Goal: Communication & Community: Answer question/provide support

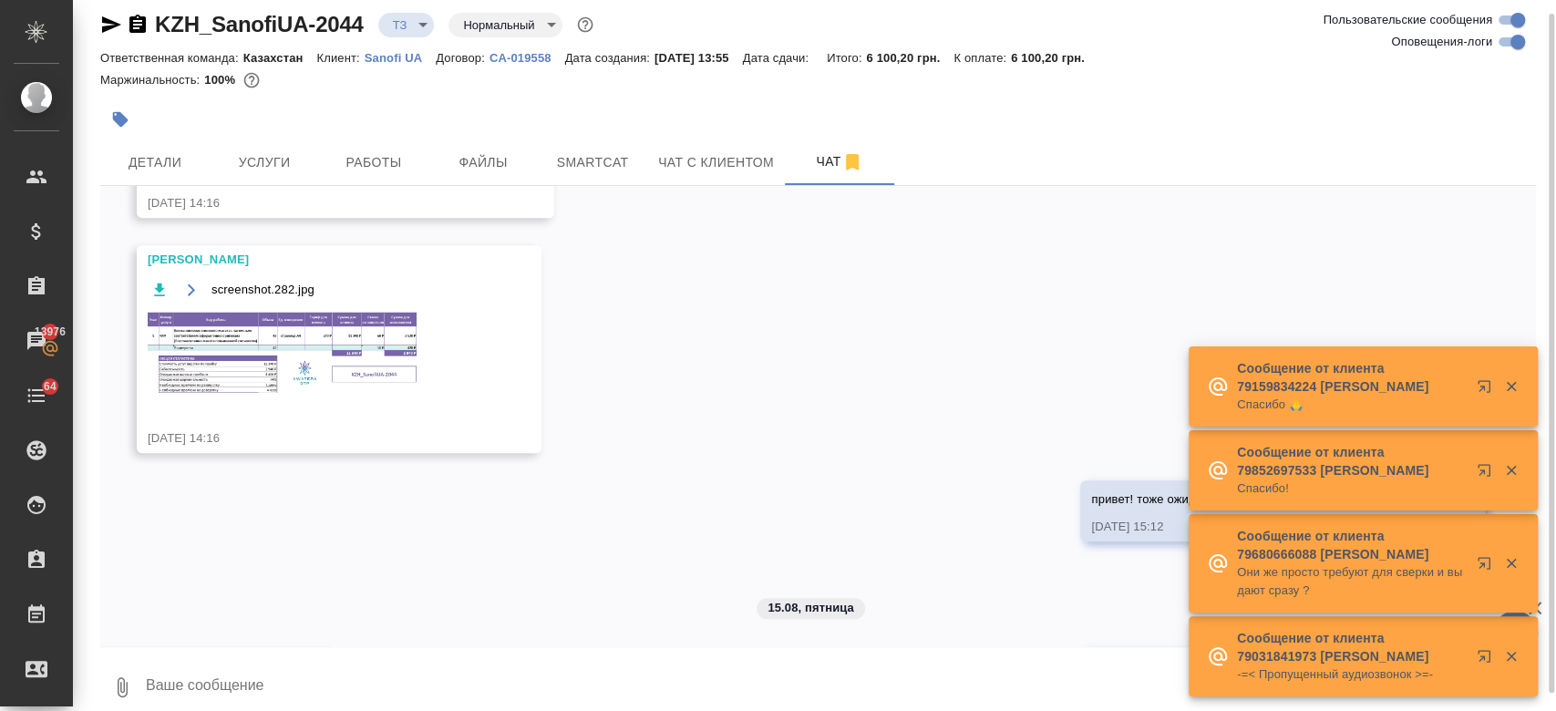
scroll to position [1175, 0]
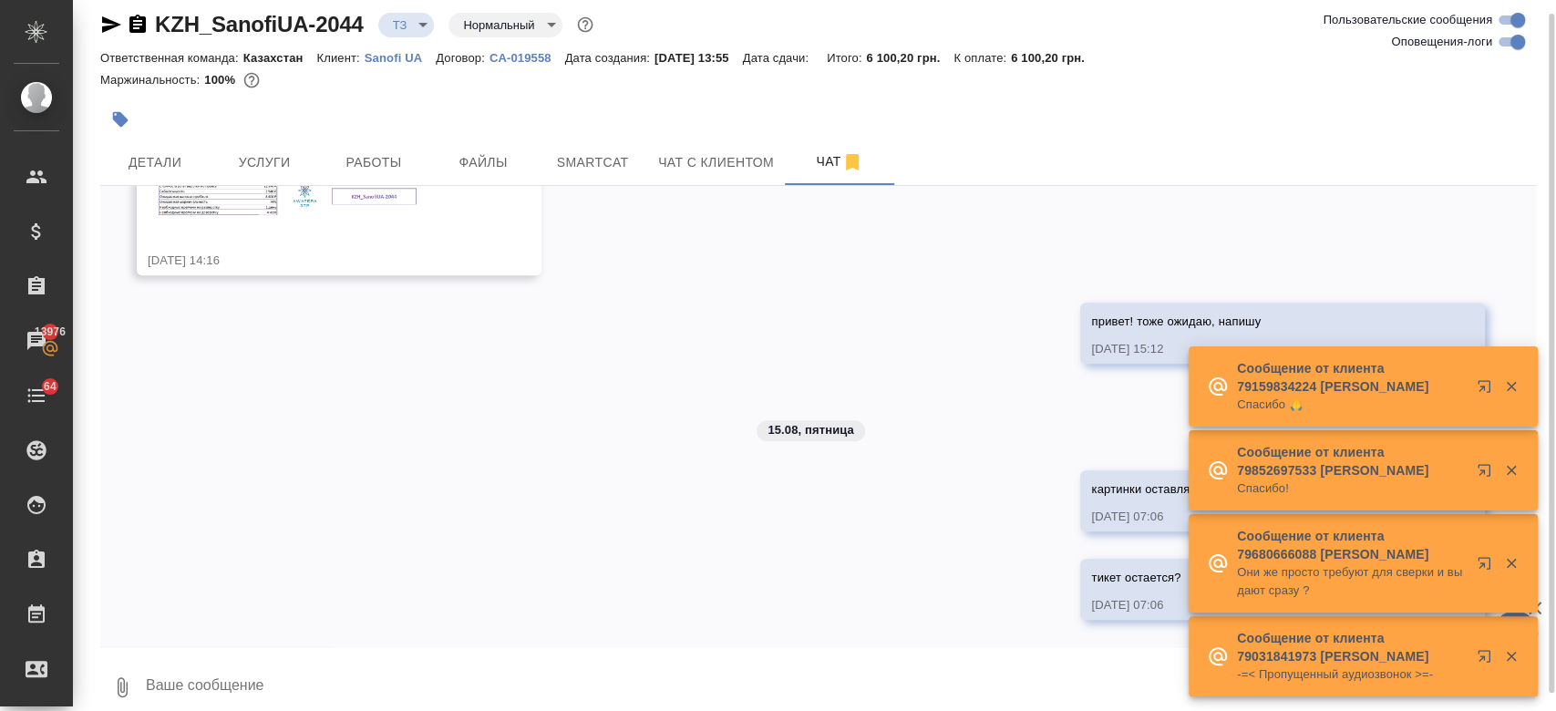
click at [387, 686] on textarea at bounding box center [840, 687] width 1392 height 62
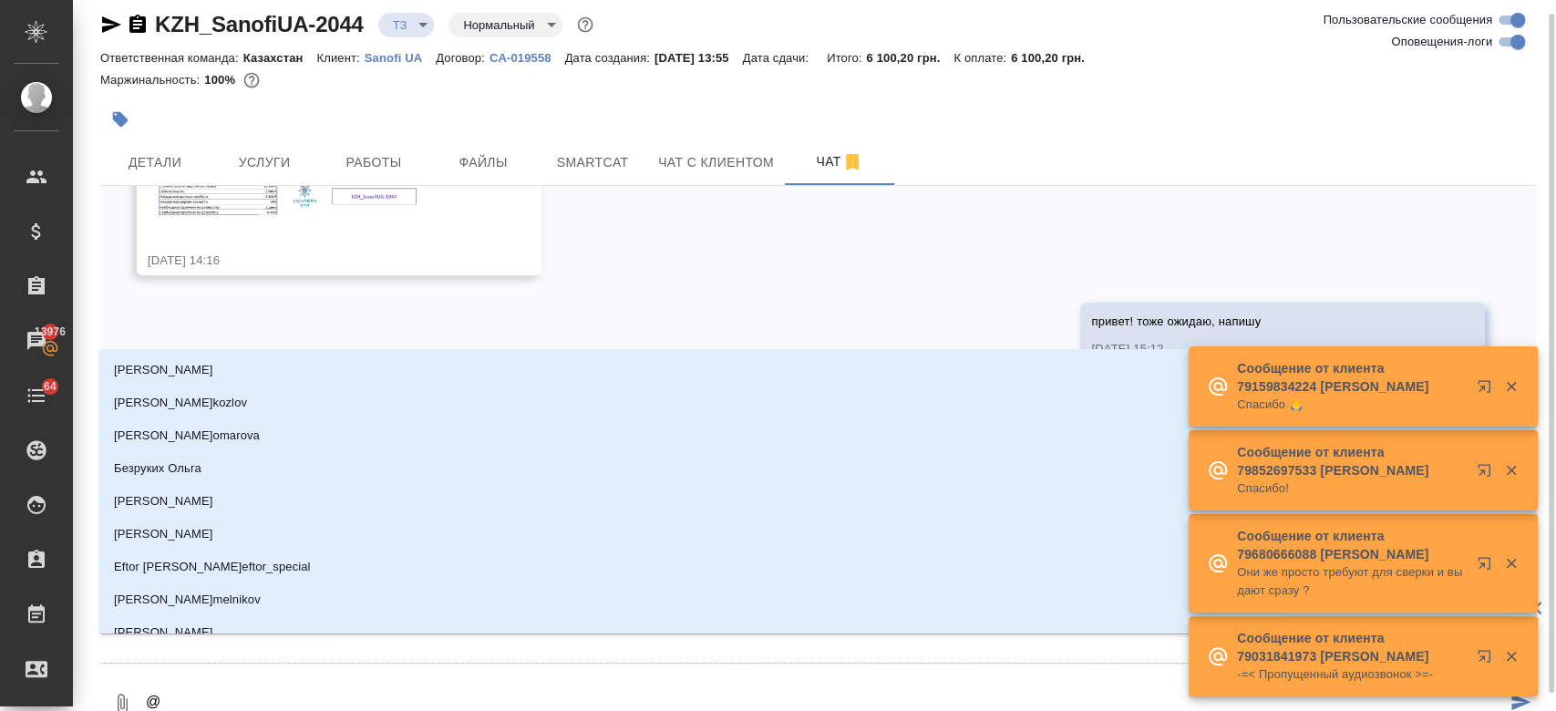
click at [273, 690] on textarea "@" at bounding box center [825, 704] width 1362 height 62
type textarea "@ар"
type input "ар"
type textarea "@арсе"
type input "арсе"
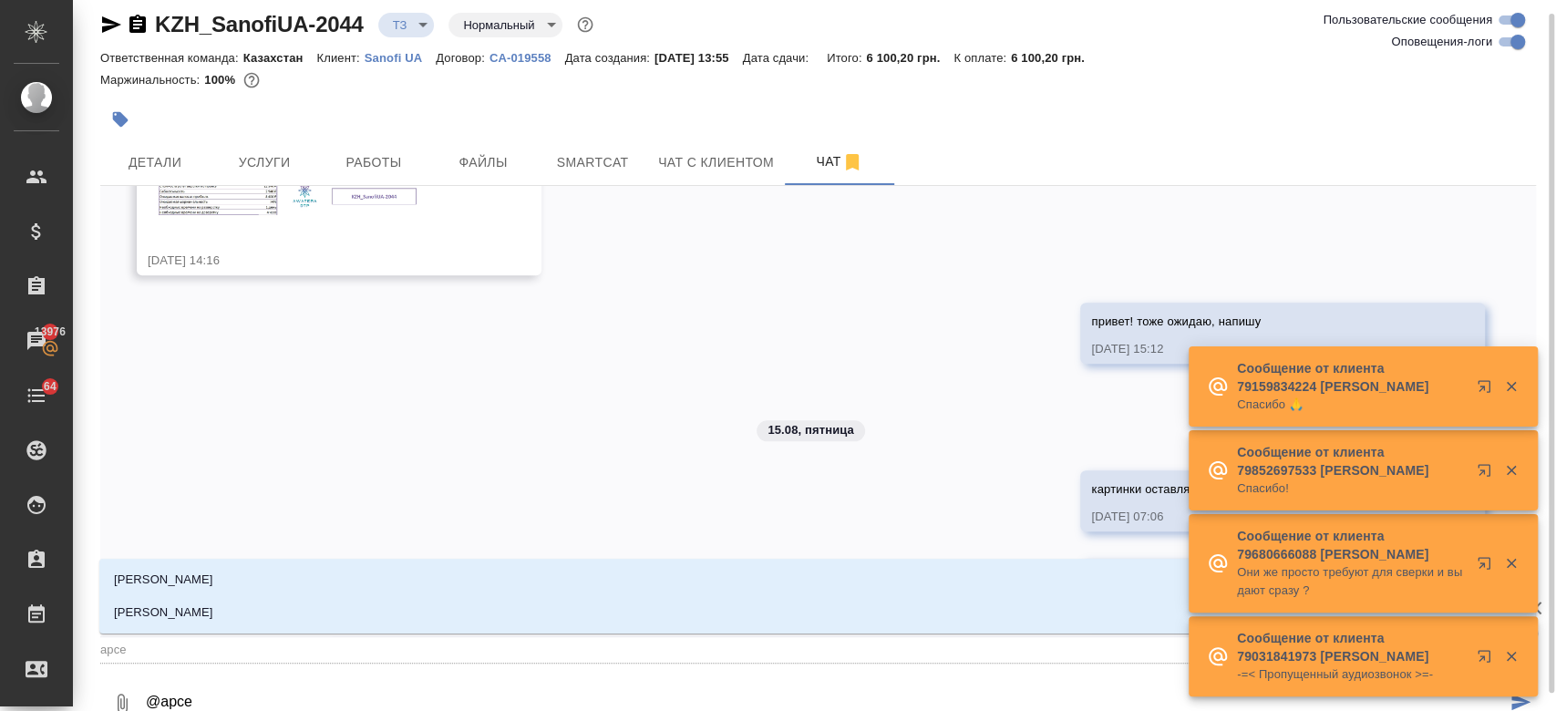
type textarea "@[PERSON_NAME]"
type input "[PERSON_NAME]"
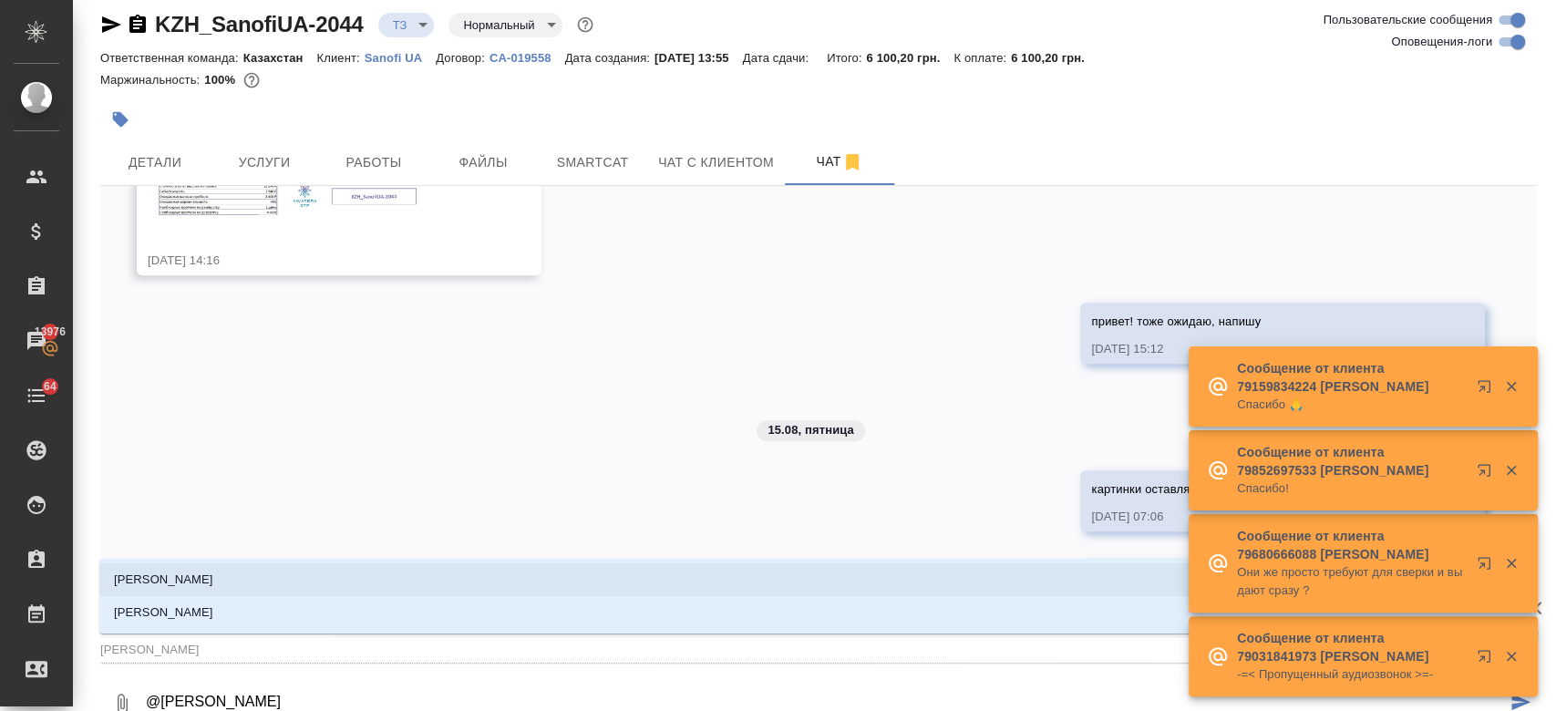
type textarea "@[PERSON_NAME]"
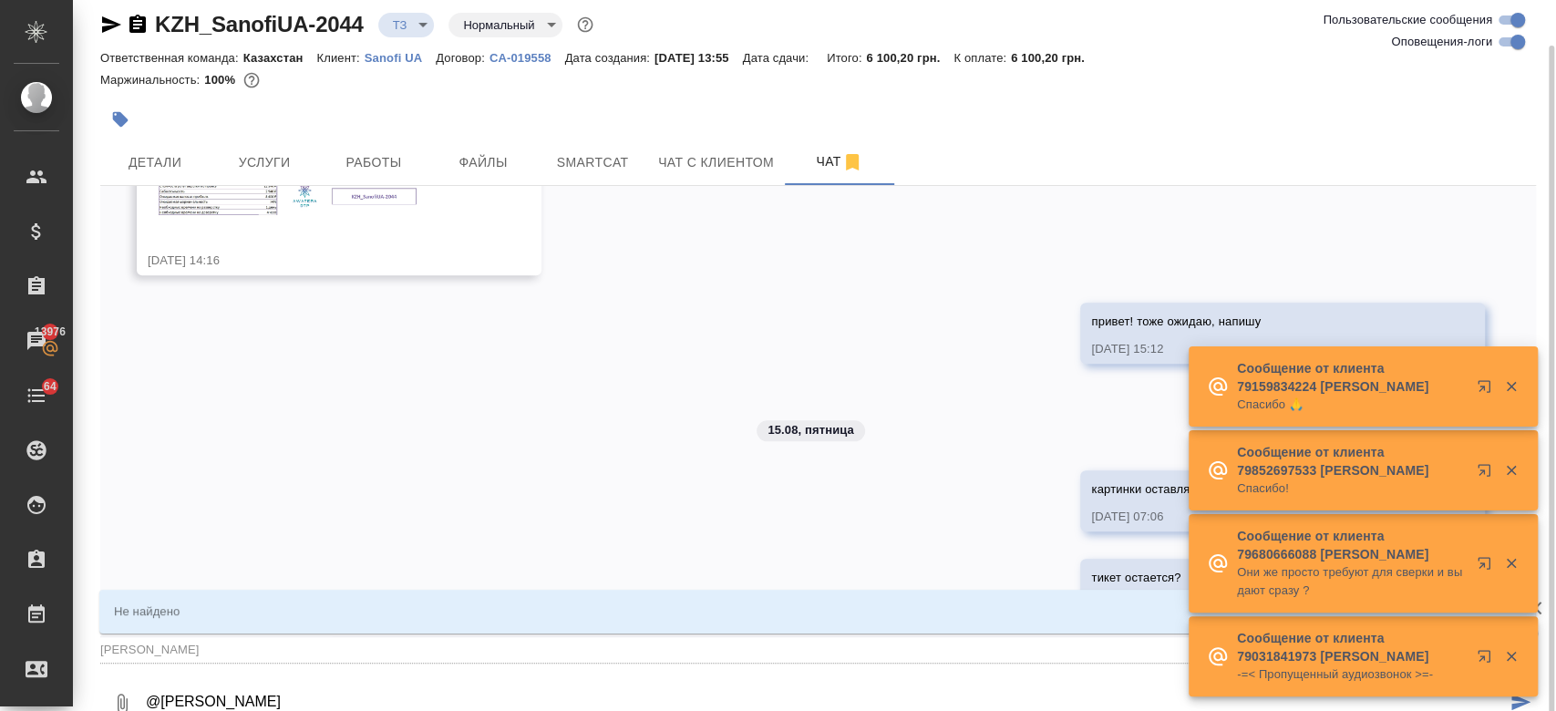
type input "[PERSON_NAME]"
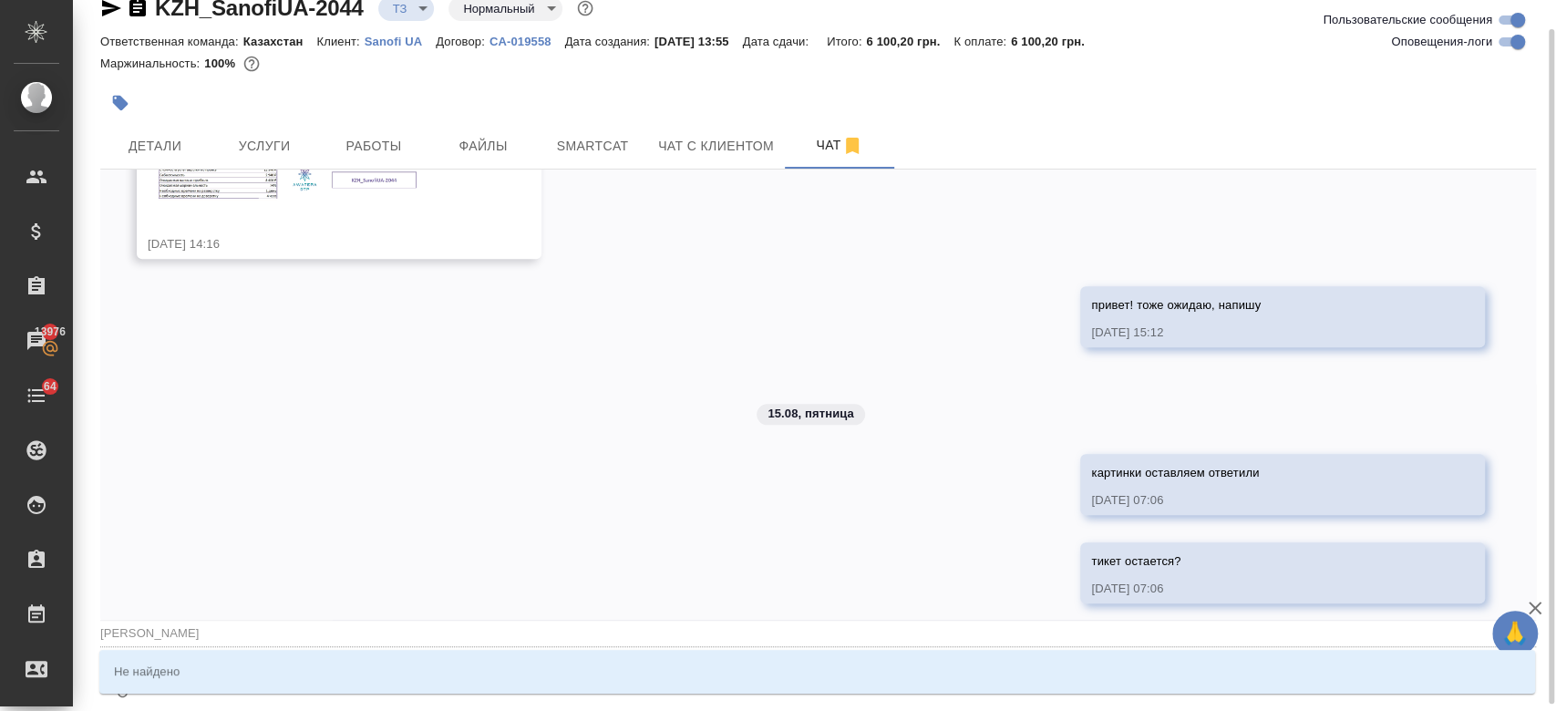
type textarea "@[PERSON_NAME]"
click at [163, 638] on input "[PERSON_NAME]" at bounding box center [789, 633] width 1378 height 25
type input "[PERSON_NAME]"
click at [399, 298] on div "14.08, [DATE] [[PERSON_NAME]] Клиент оставил комментарий: "инструкции ">[URL][D…" at bounding box center [818, 395] width 1436 height 450
click at [249, 547] on div "14.08, [DATE] [[PERSON_NAME]] Клиент оставил комментарий: "инструкции ">[URL][D…" at bounding box center [818, 395] width 1436 height 450
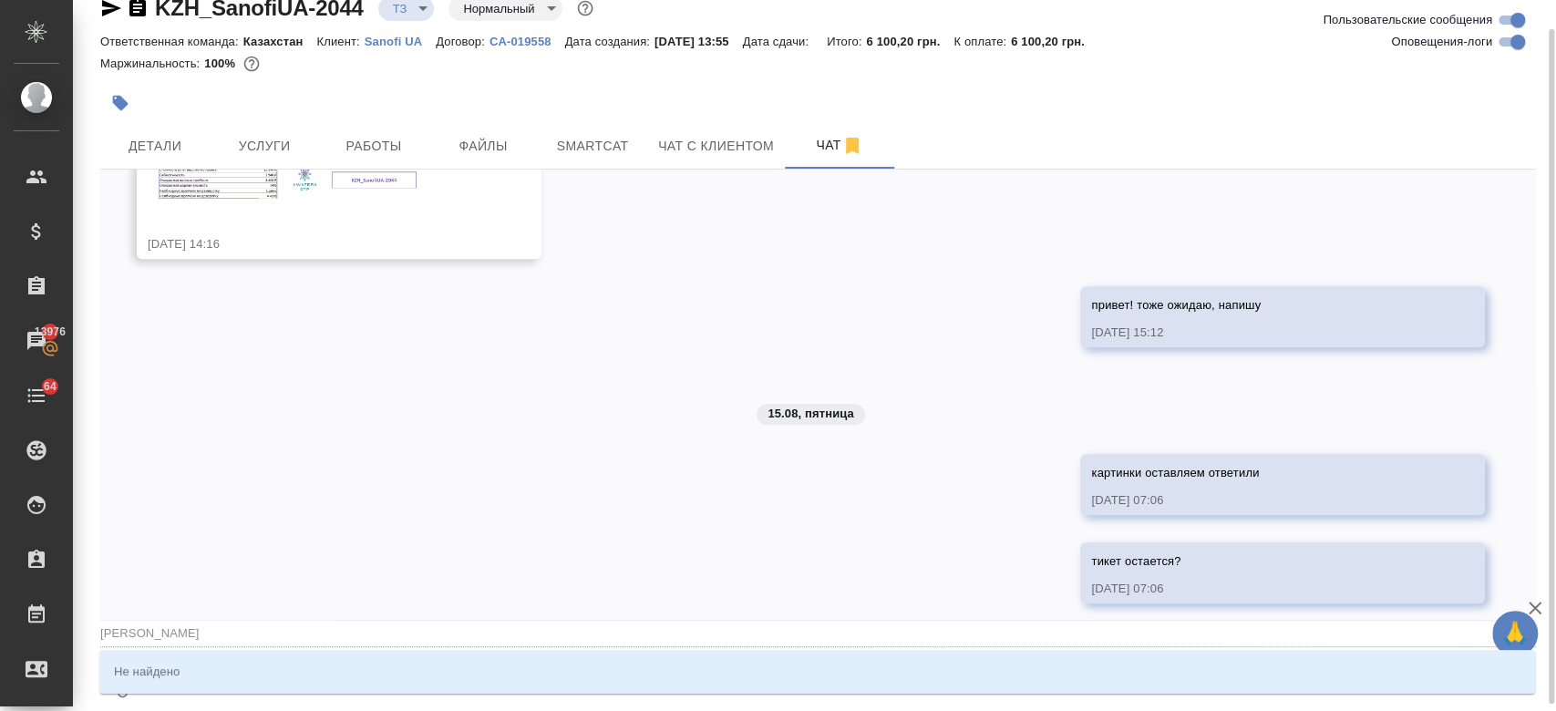
scroll to position [1185, 0]
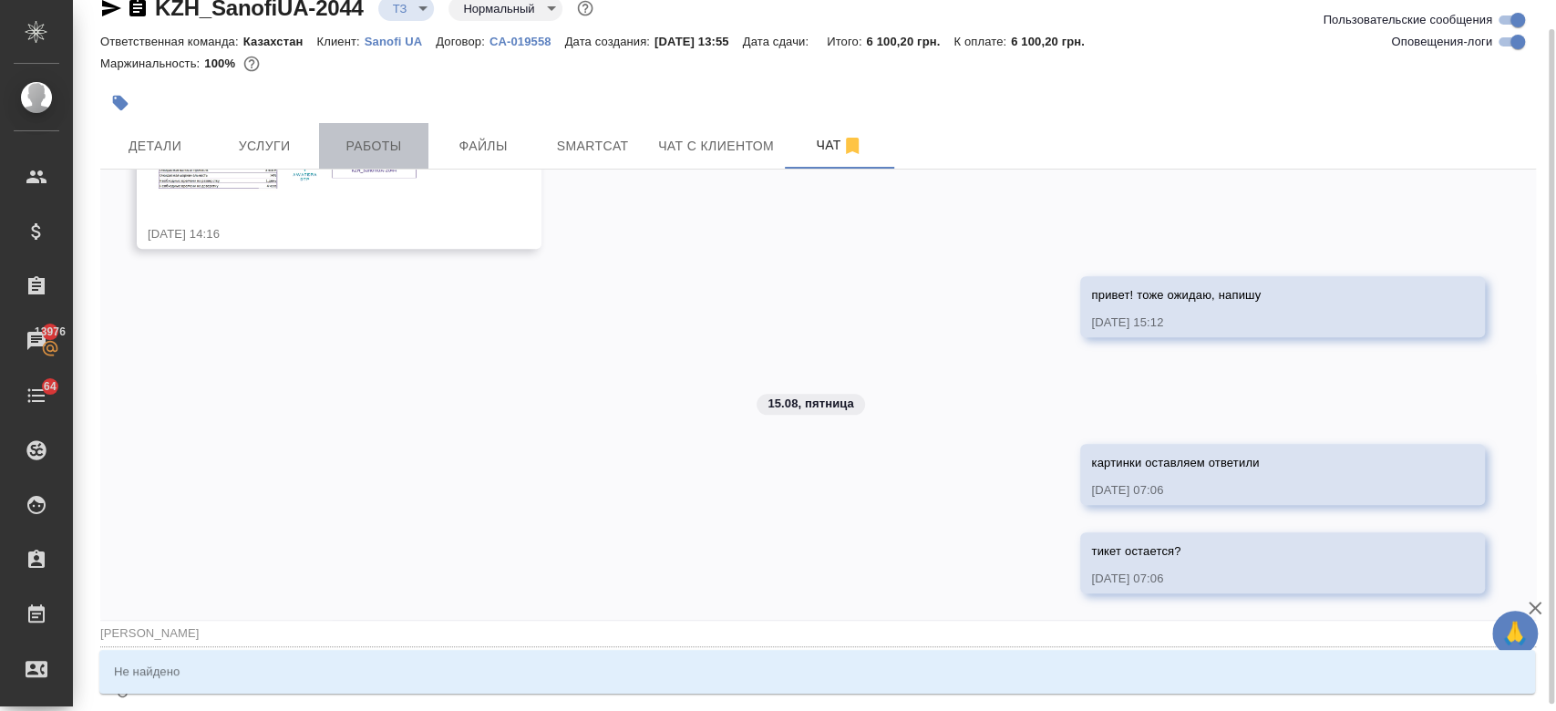
click at [367, 139] on span "Работы" at bounding box center [374, 146] width 88 height 23
click at [828, 140] on div "KZH_SanofiUA-2044 ТЗ tz Нормальный normal Ответственная команда: Казахстан Клие…" at bounding box center [818, 341] width 1456 height 744
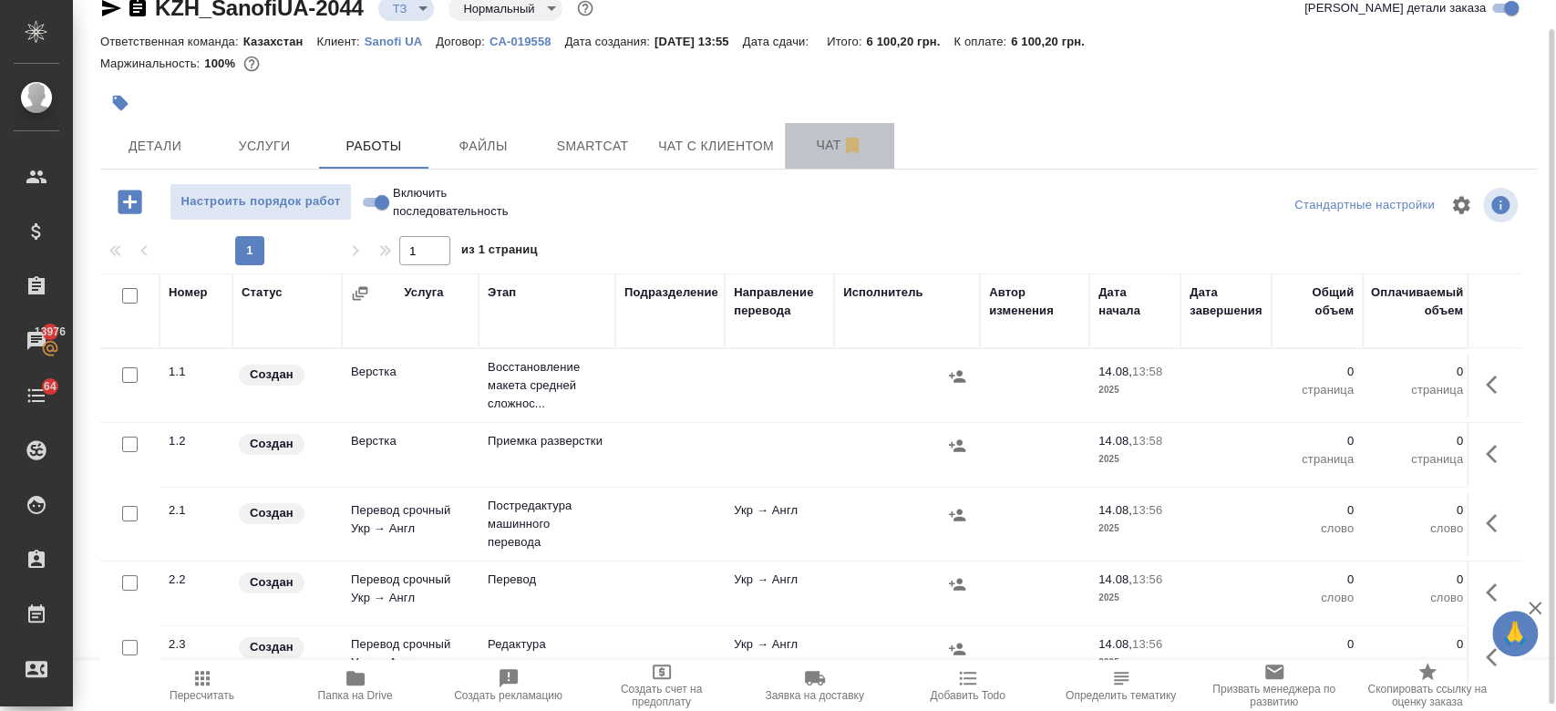
click at [828, 140] on span "Чат" at bounding box center [840, 145] width 88 height 23
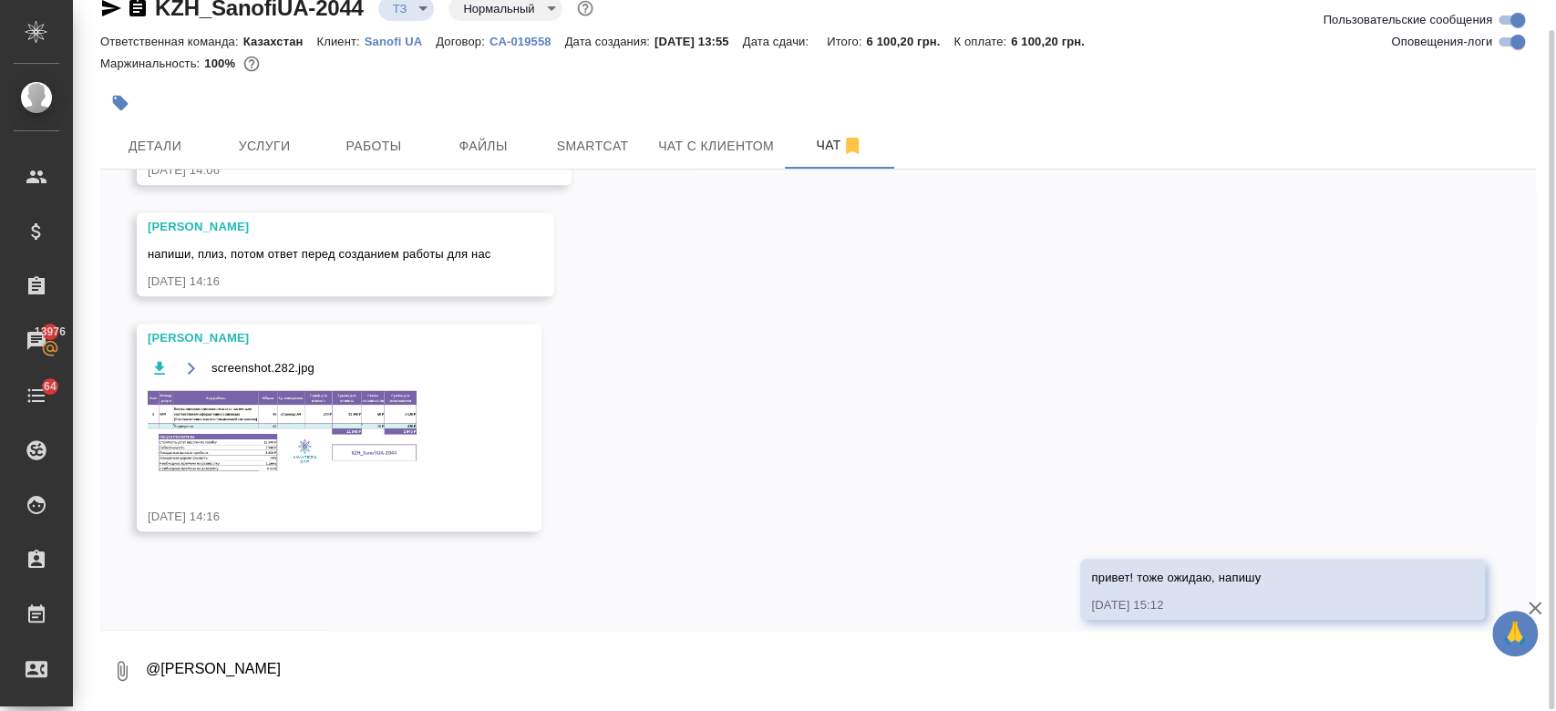
scroll to position [1088, 0]
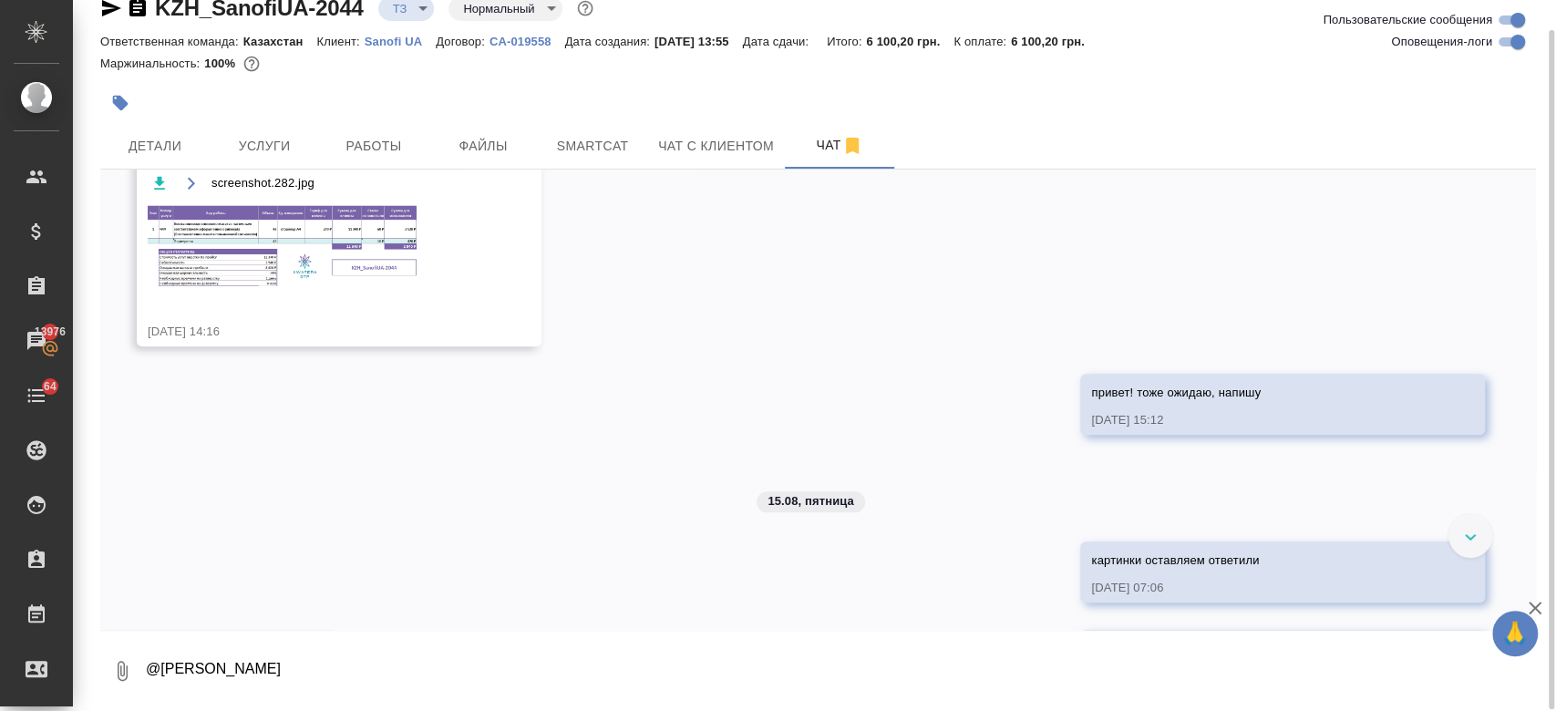
click at [365, 691] on textarea "@[PERSON_NAME]" at bounding box center [840, 671] width 1392 height 62
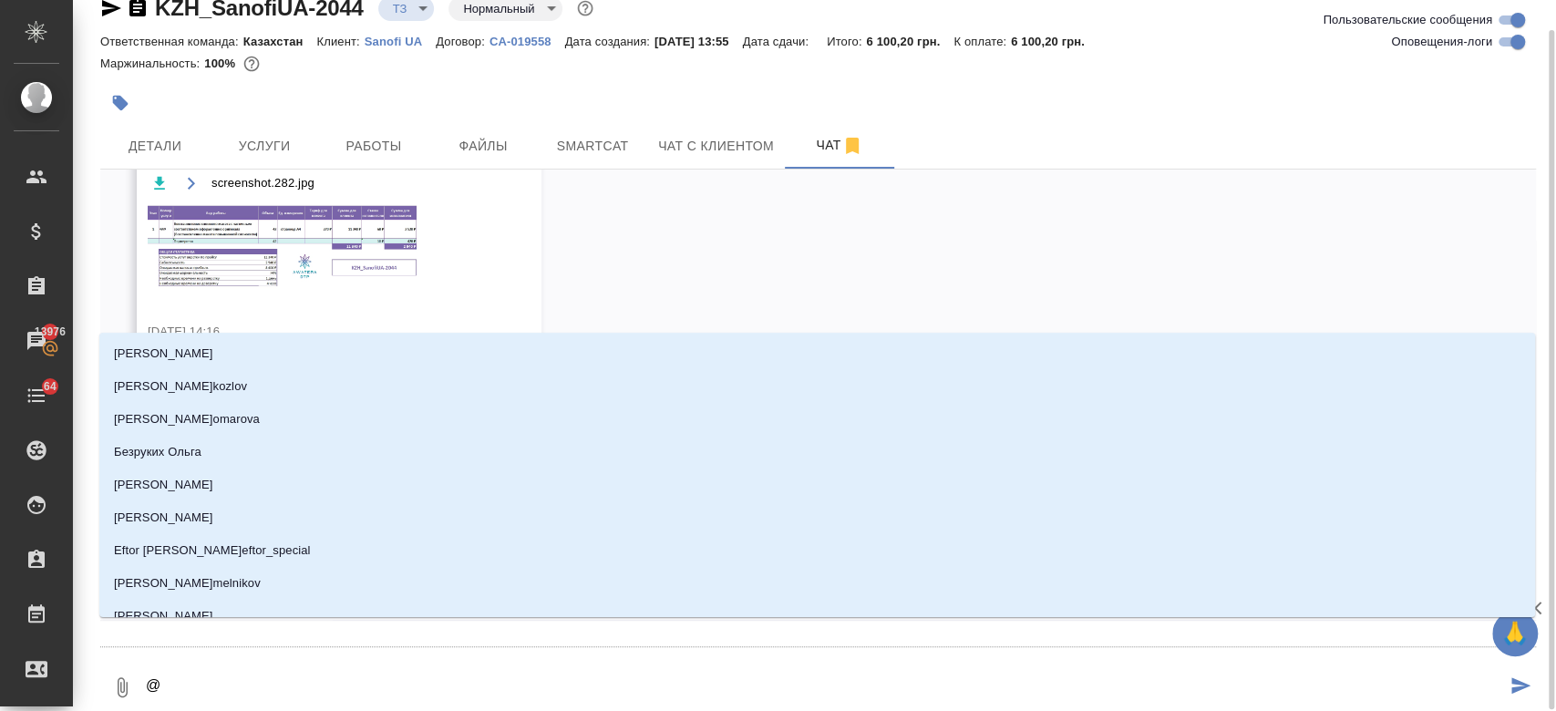
click at [198, 694] on textarea "@" at bounding box center [825, 687] width 1362 height 62
type textarea "@а"
type input "[PERSON_NAME]"
type textarea "@ар"
type input "ар"
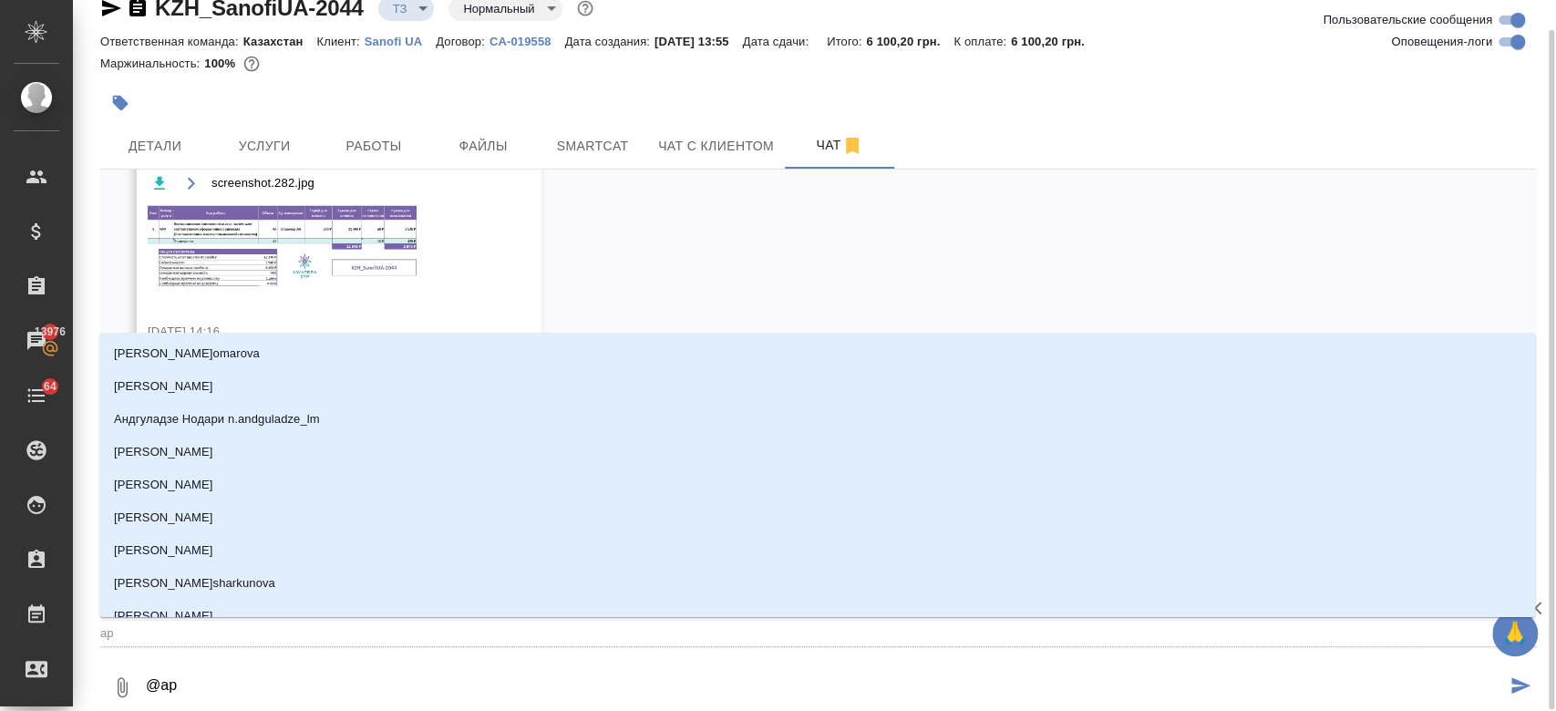
type textarea "@арс"
type input "арс"
type textarea "@арсе"
type input "арсе"
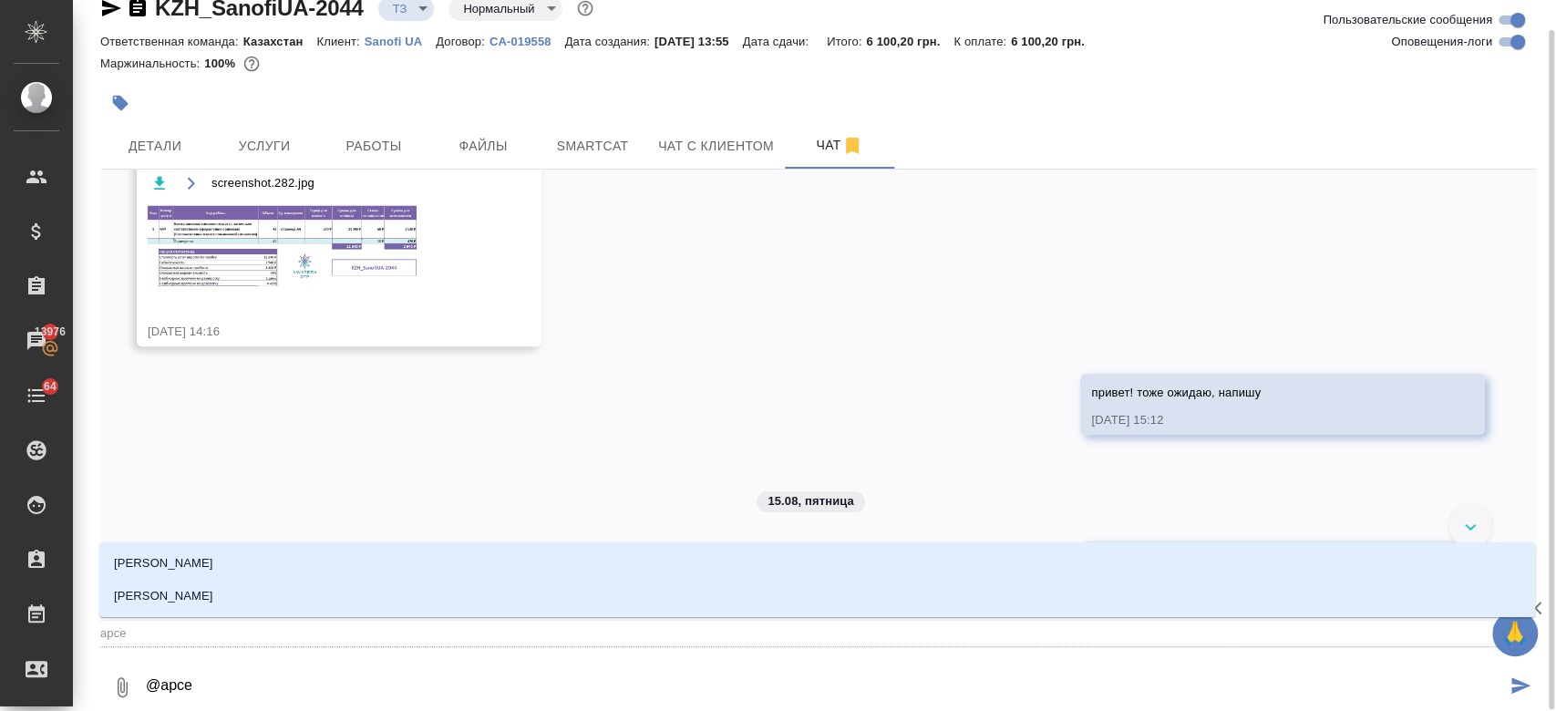
type textarea "@[PERSON_NAME]"
type input "[PERSON_NAME]"
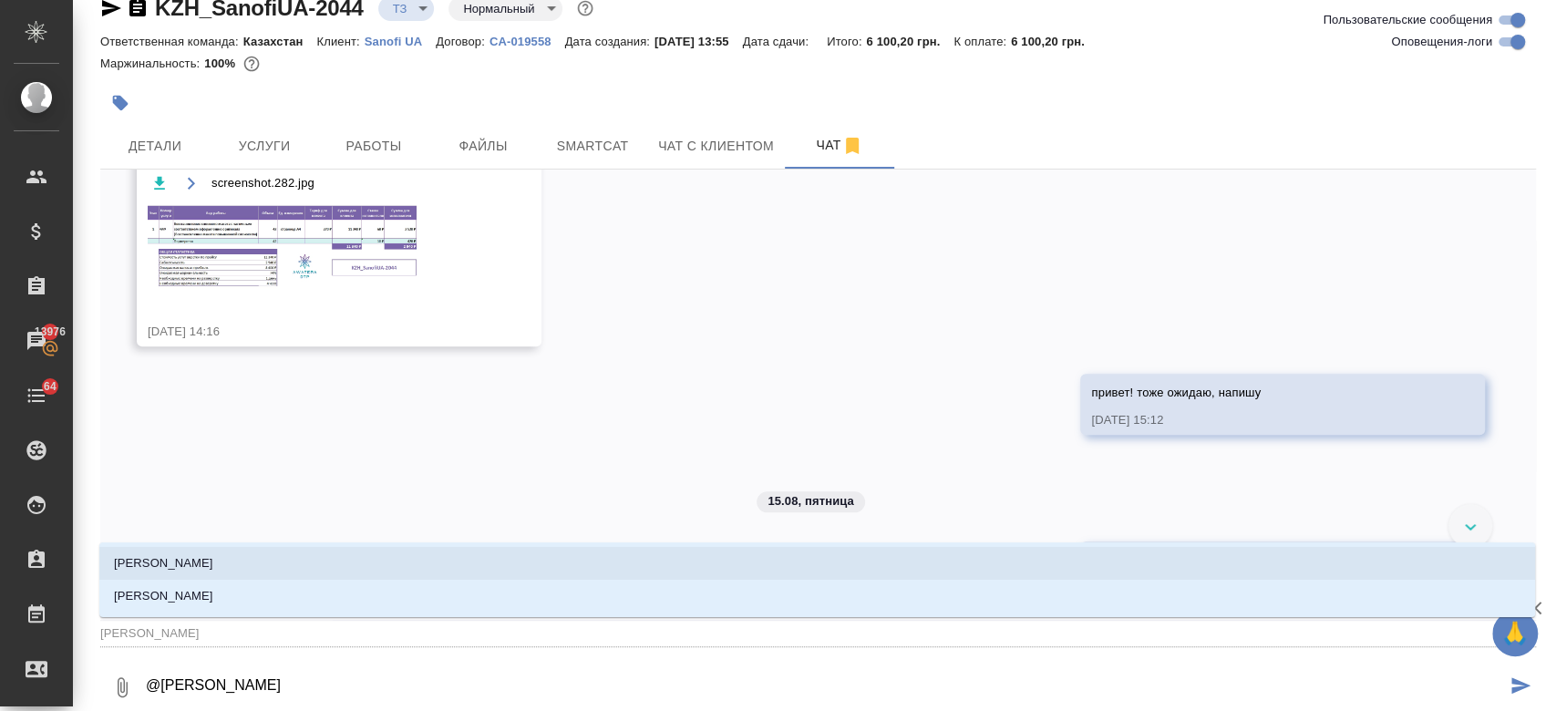
click at [160, 564] on p "[PERSON_NAME]" at bounding box center [163, 563] width 99 height 18
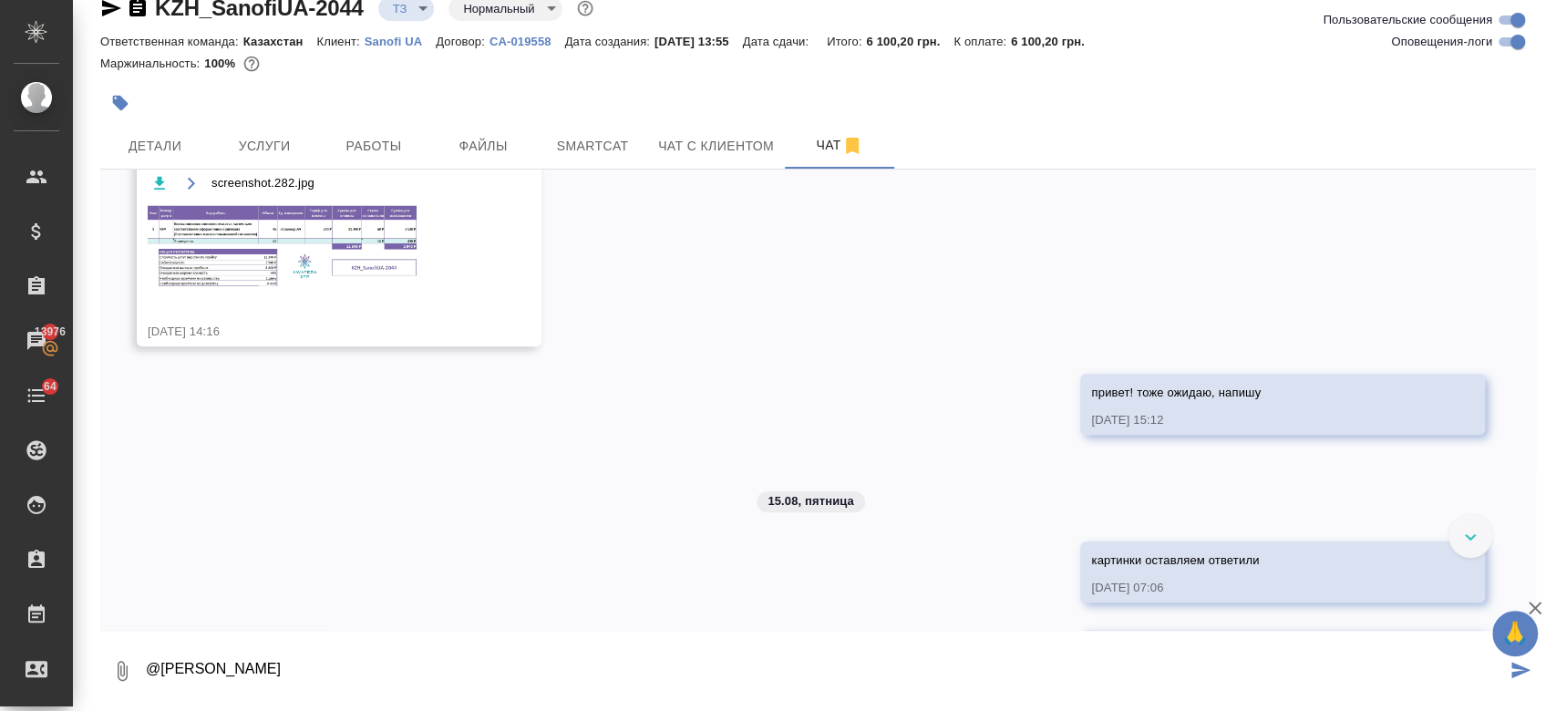
type textarea "@[PERSON_NAME]"
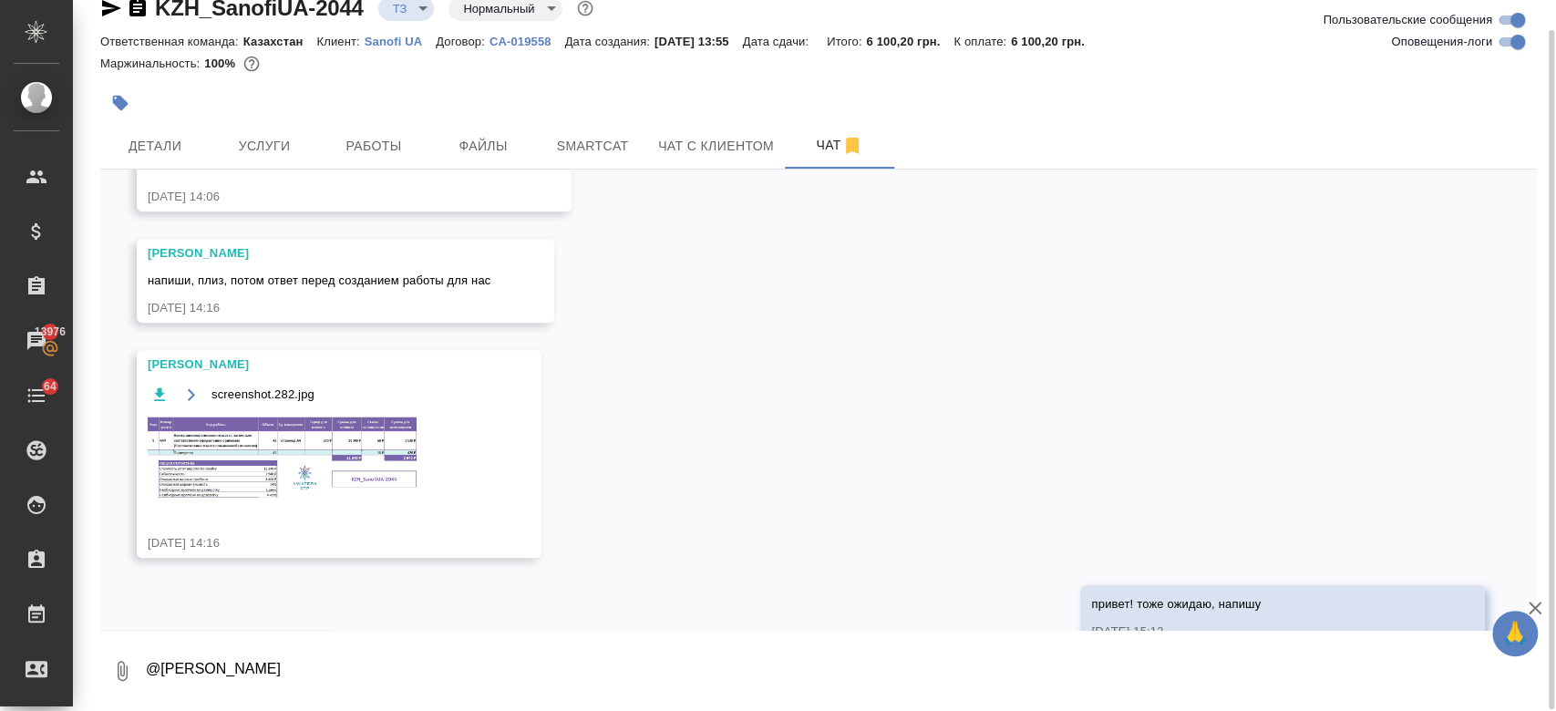
scroll to position [1264, 0]
